Goal: Navigation & Orientation: Find specific page/section

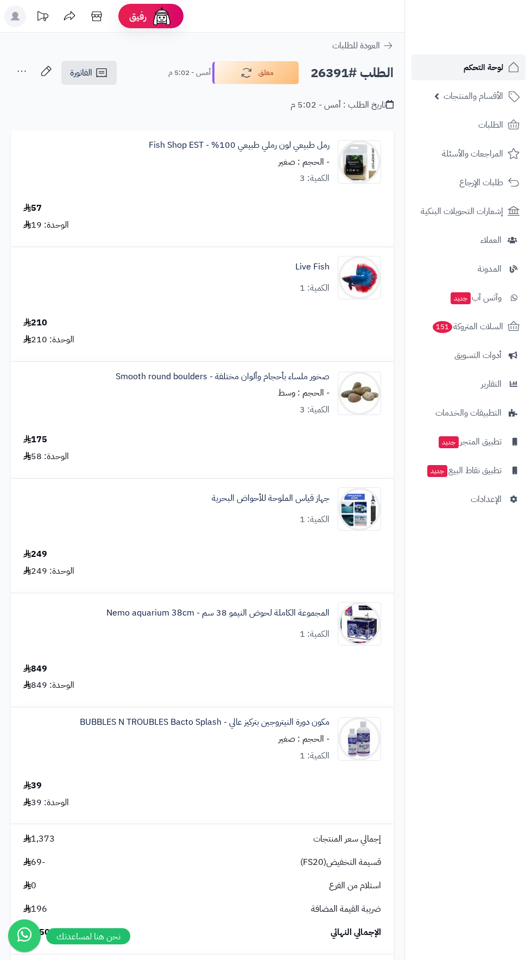
click at [479, 65] on span "لوحة التحكم" at bounding box center [484, 67] width 40 height 15
